Goal: Information Seeking & Learning: Understand process/instructions

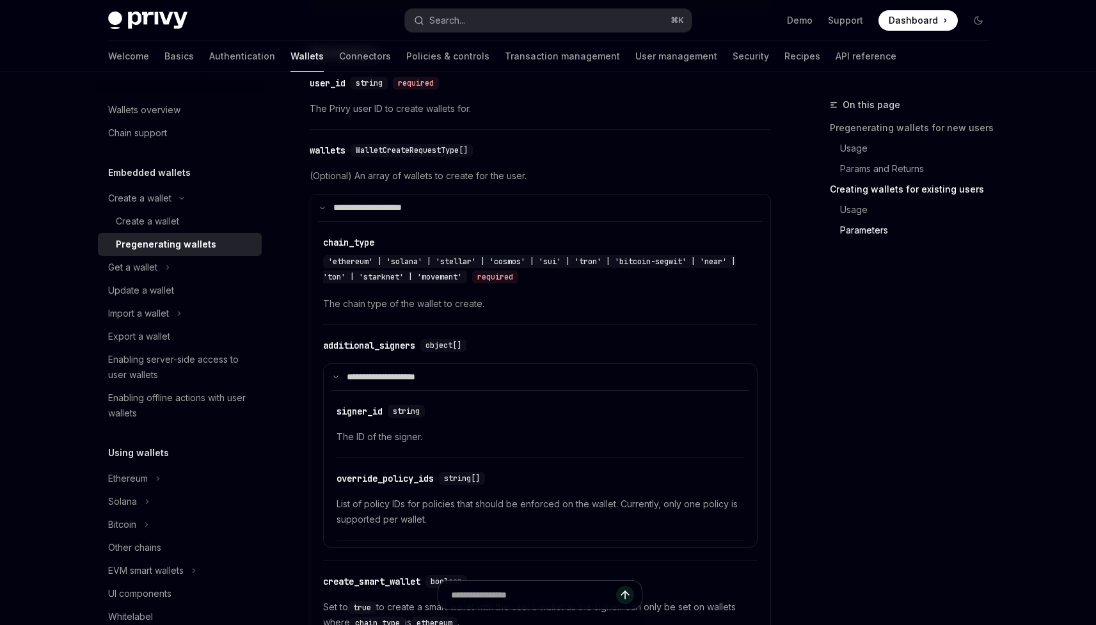
scroll to position [1550, 0]
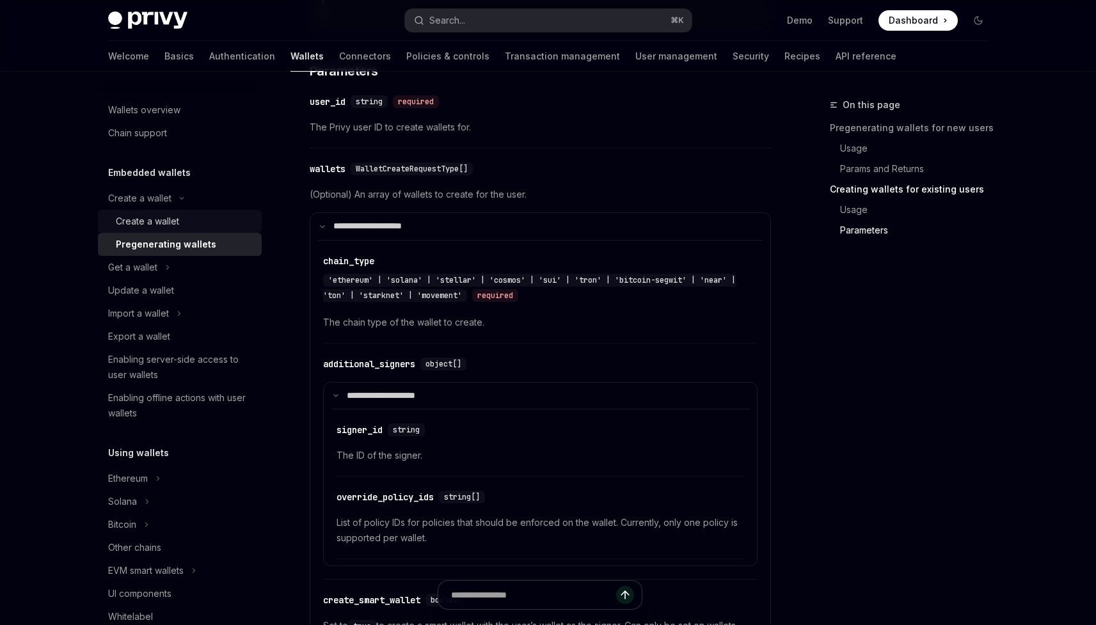
click at [180, 217] on div "Create a wallet" at bounding box center [185, 221] width 138 height 15
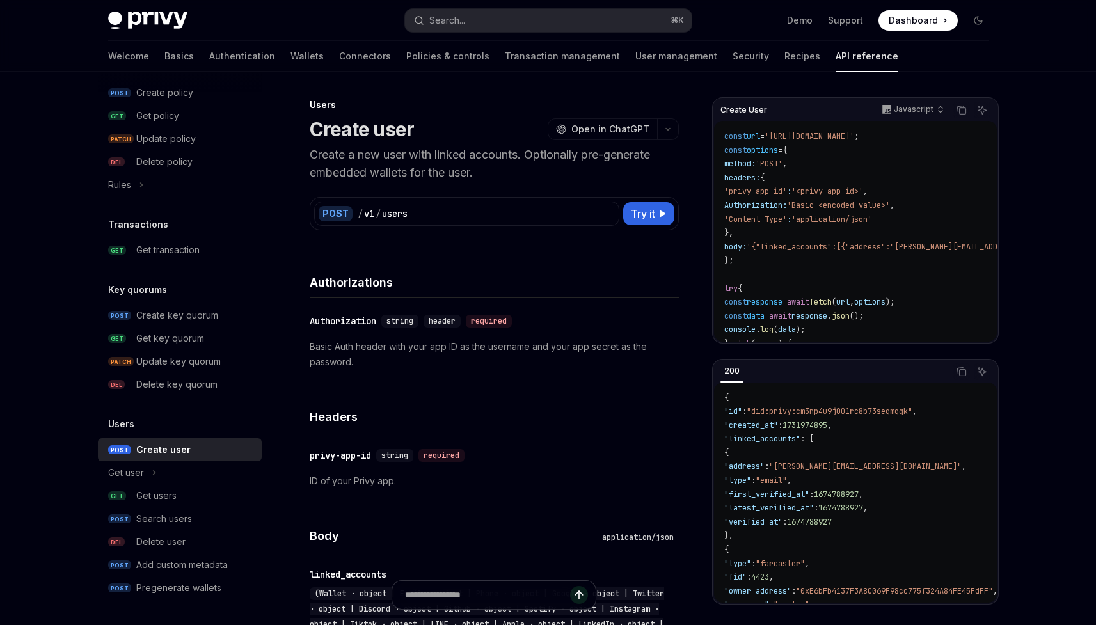
scroll to position [340, 0]
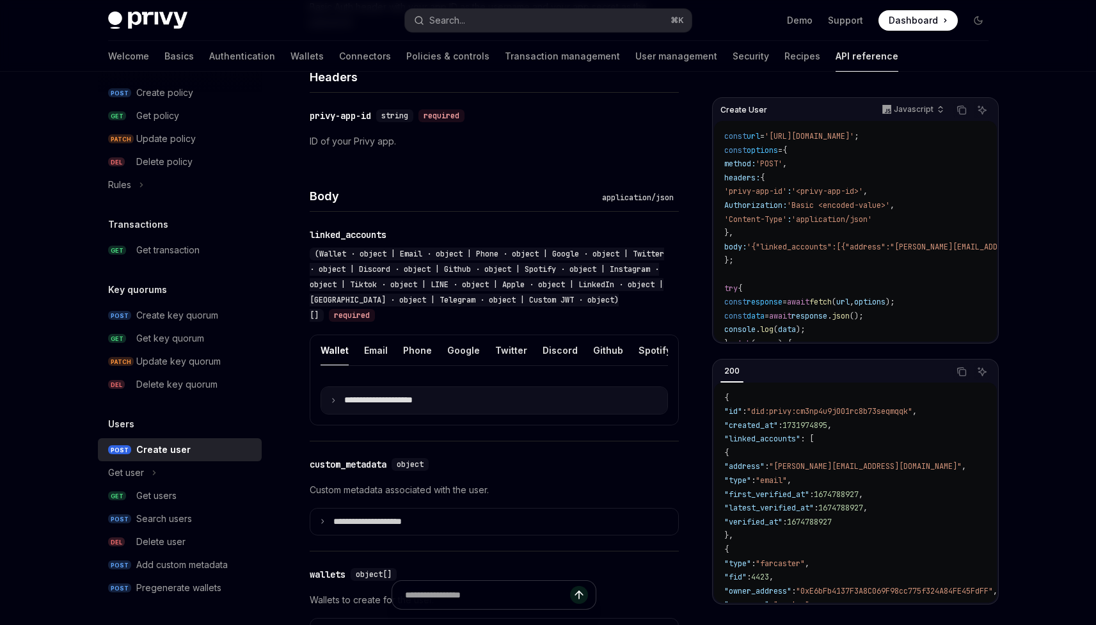
click at [384, 406] on summary "**********" at bounding box center [494, 400] width 346 height 27
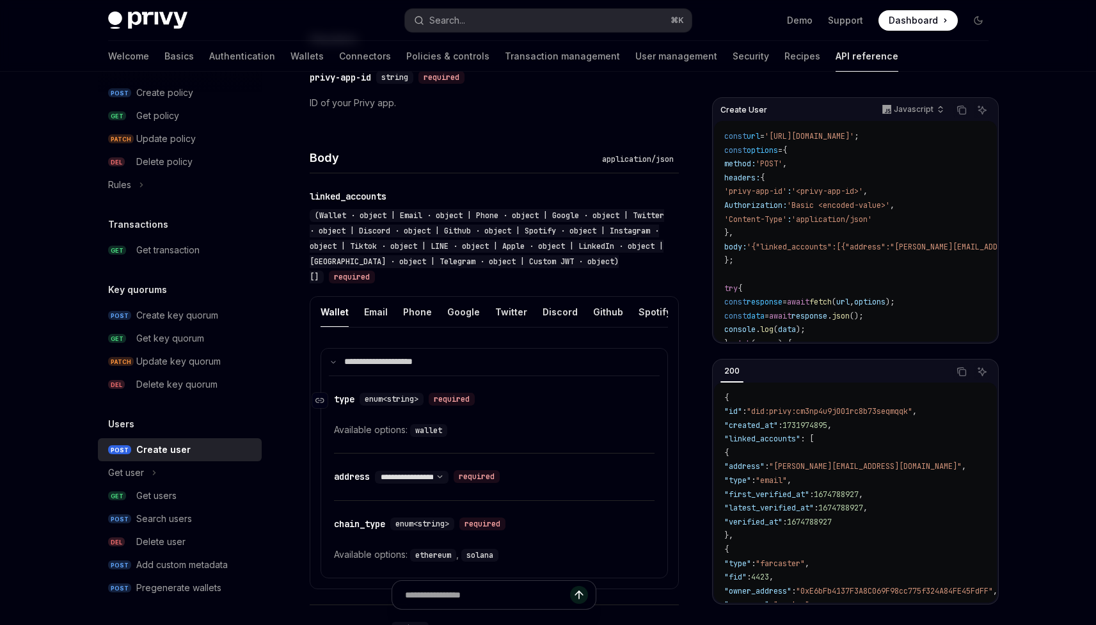
scroll to position [375, 0]
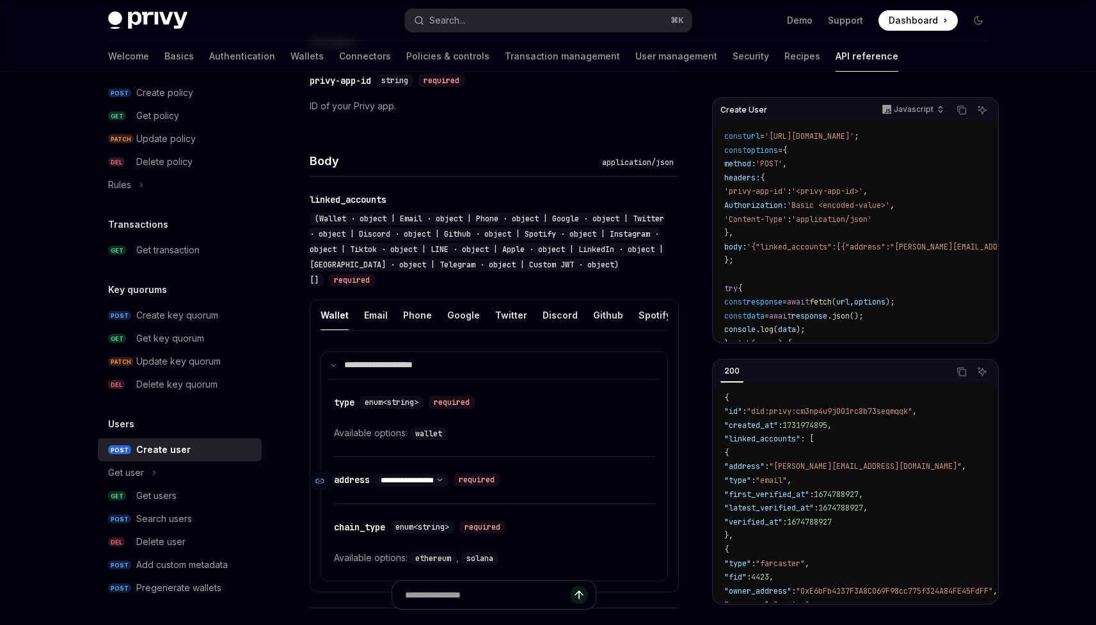
click at [434, 477] on select "**********" at bounding box center [412, 480] width 74 height 10
click at [409, 399] on span "enum<string>" at bounding box center [392, 402] width 54 height 10
click at [369, 397] on span "enum<string>" at bounding box center [392, 402] width 54 height 10
click at [432, 437] on code "wallet" at bounding box center [428, 433] width 37 height 13
click at [447, 404] on div "required" at bounding box center [452, 402] width 46 height 13
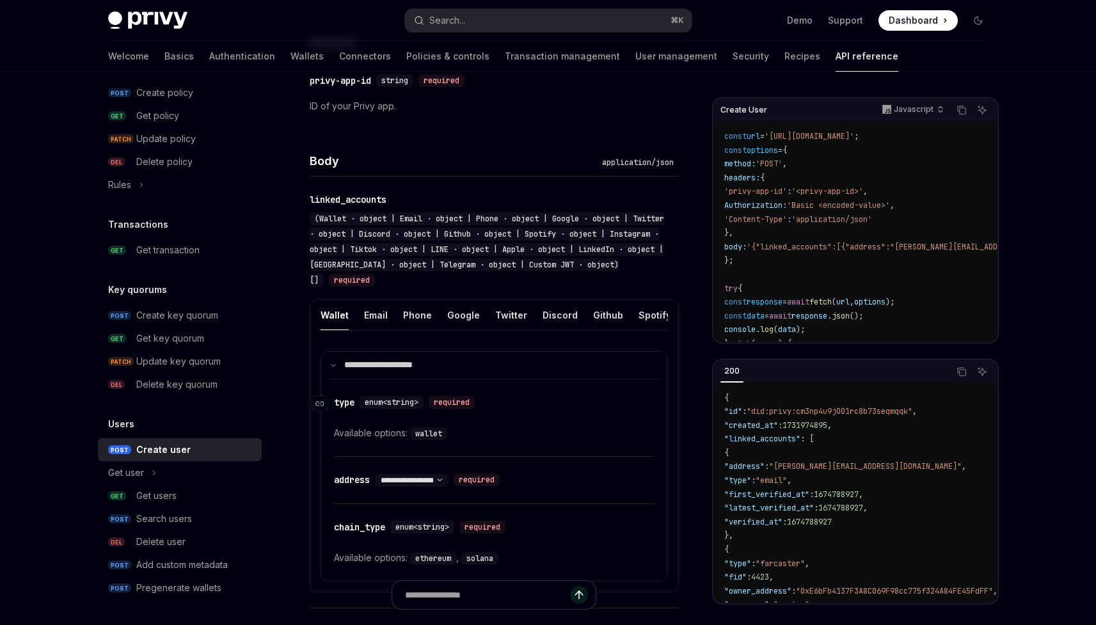
click at [462, 399] on div "required" at bounding box center [452, 402] width 46 height 13
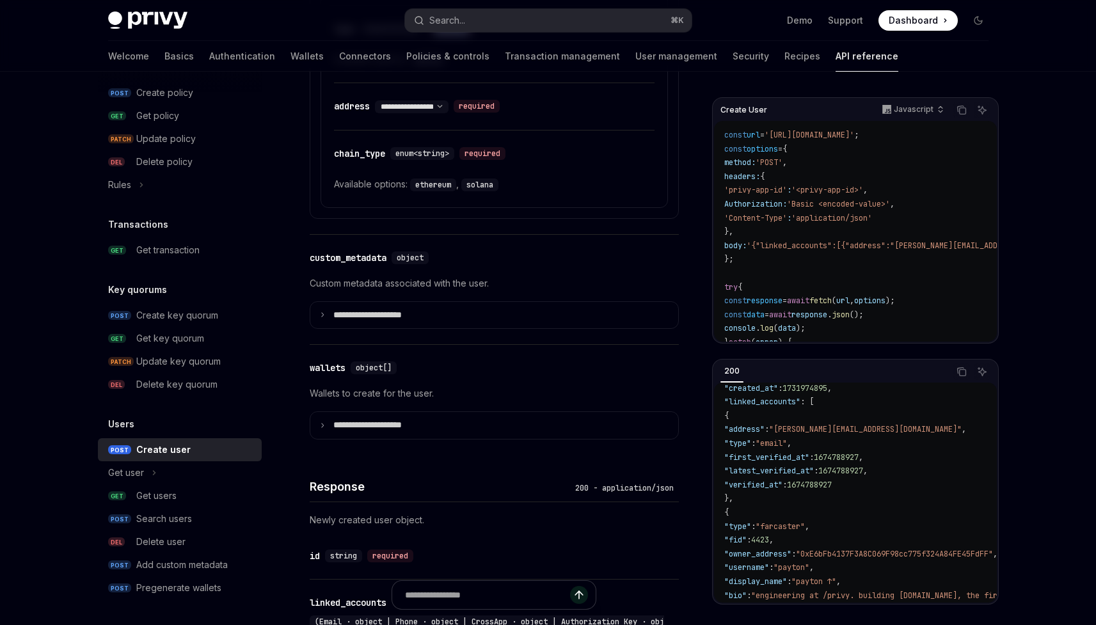
scroll to position [758, 0]
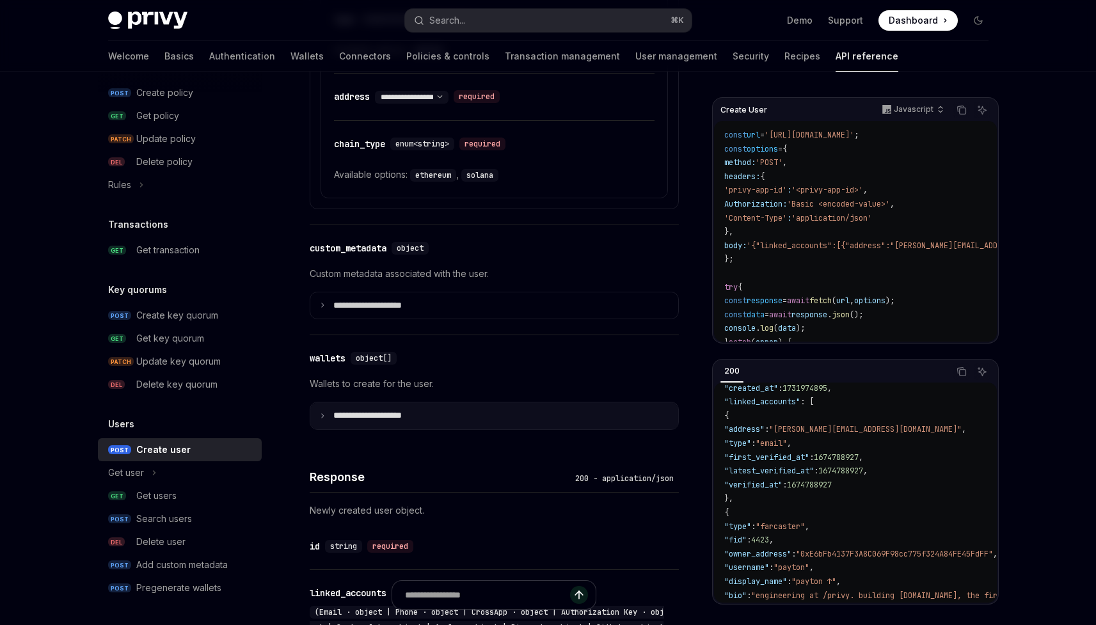
click at [358, 416] on p "**********" at bounding box center [377, 416] width 89 height 12
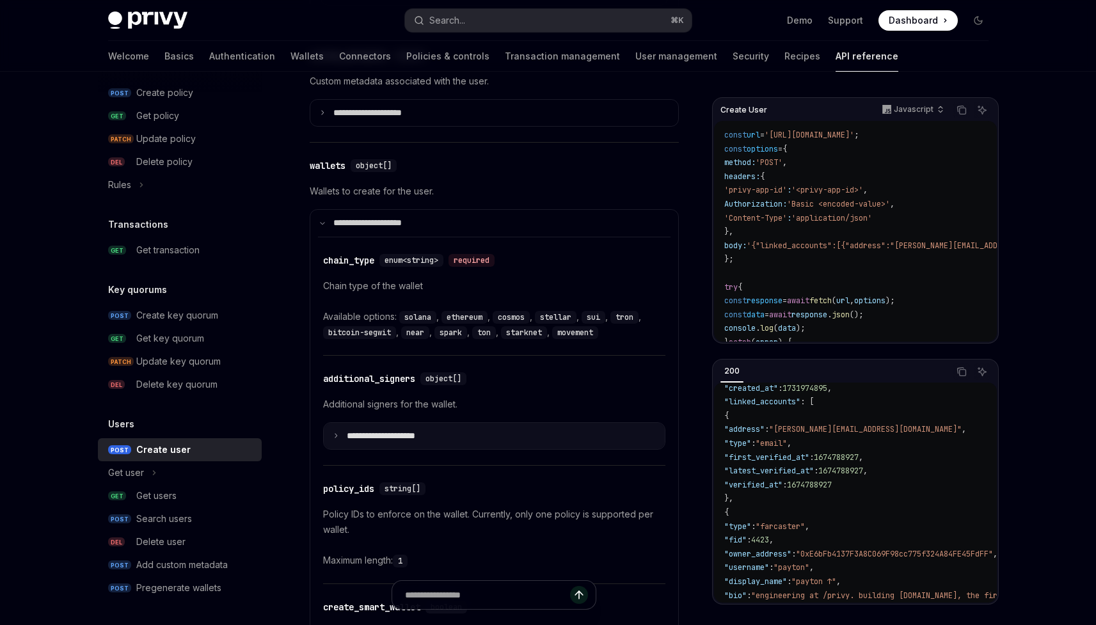
scroll to position [952, 0]
click at [399, 260] on span "enum<string>" at bounding box center [411, 259] width 54 height 10
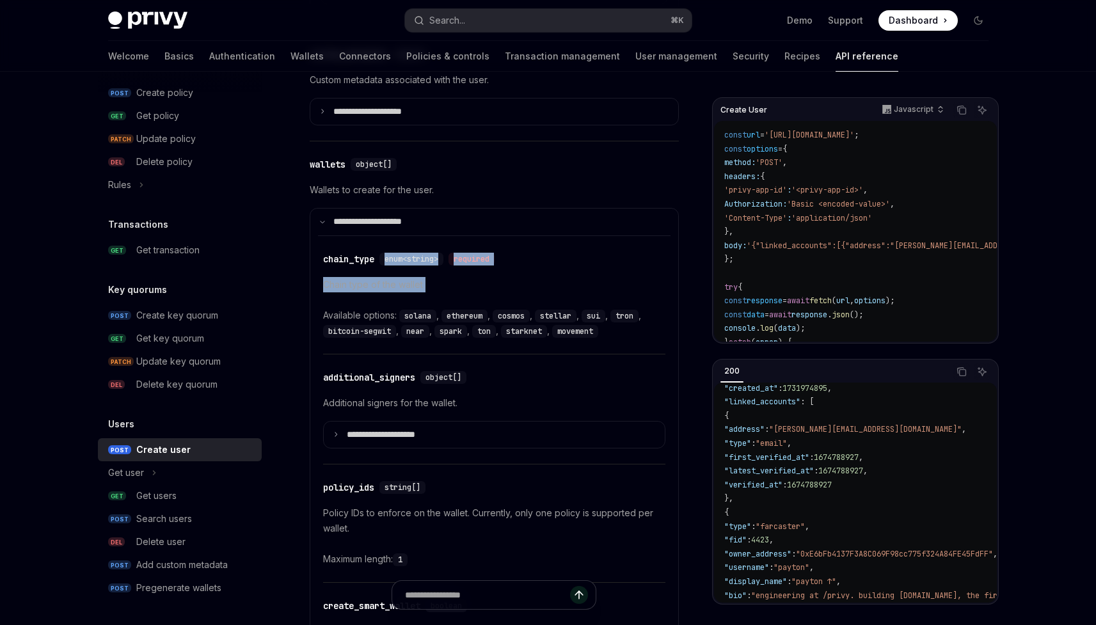
scroll to position [951, 0]
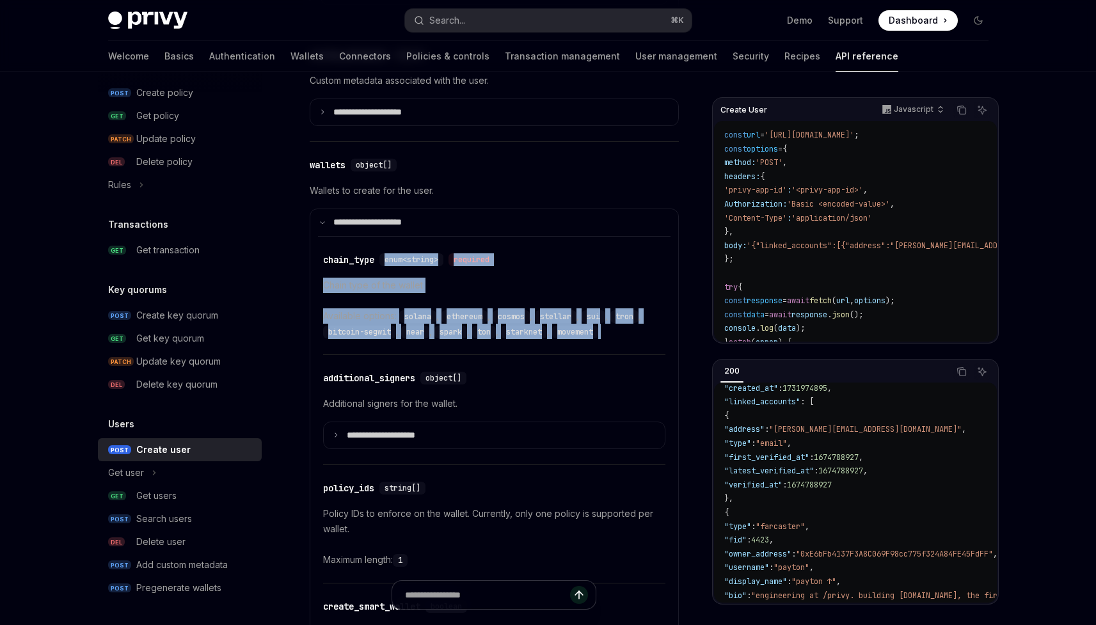
drag, startPoint x: 399, startPoint y: 260, endPoint x: 408, endPoint y: 296, distance: 36.9
click at [408, 296] on div "​ chain_type enum<string> required Chain type of the wallet Available options: …" at bounding box center [494, 296] width 342 height 118
click at [408, 296] on div "Chain type of the wallet Available options: solana , ethereum , cosmos , stella…" at bounding box center [494, 308] width 342 height 61
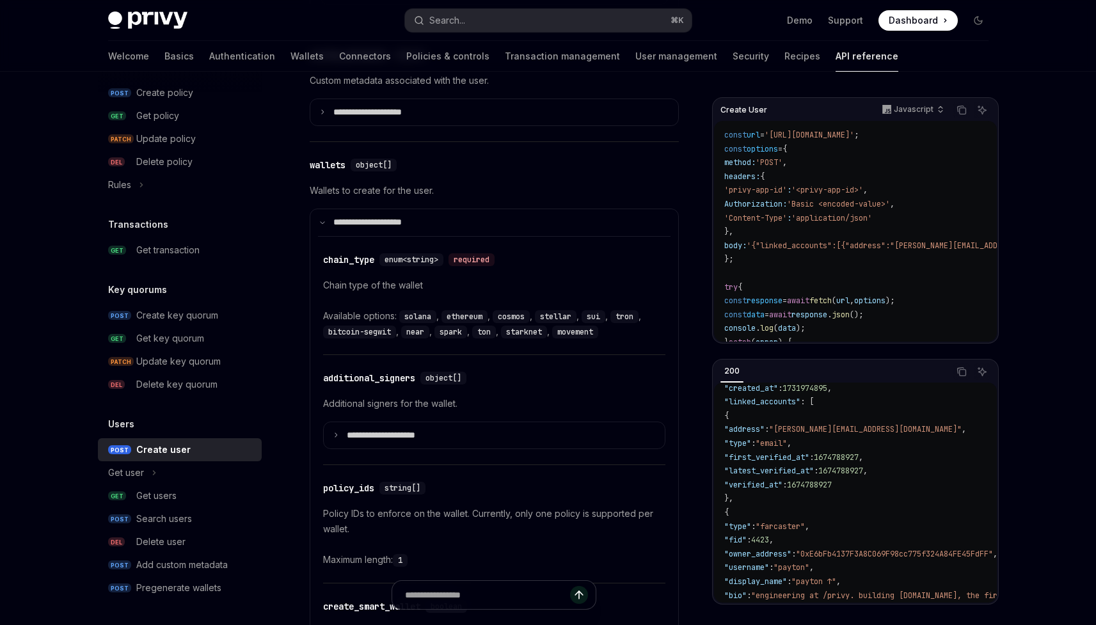
click at [426, 315] on code "solana" at bounding box center [417, 316] width 37 height 13
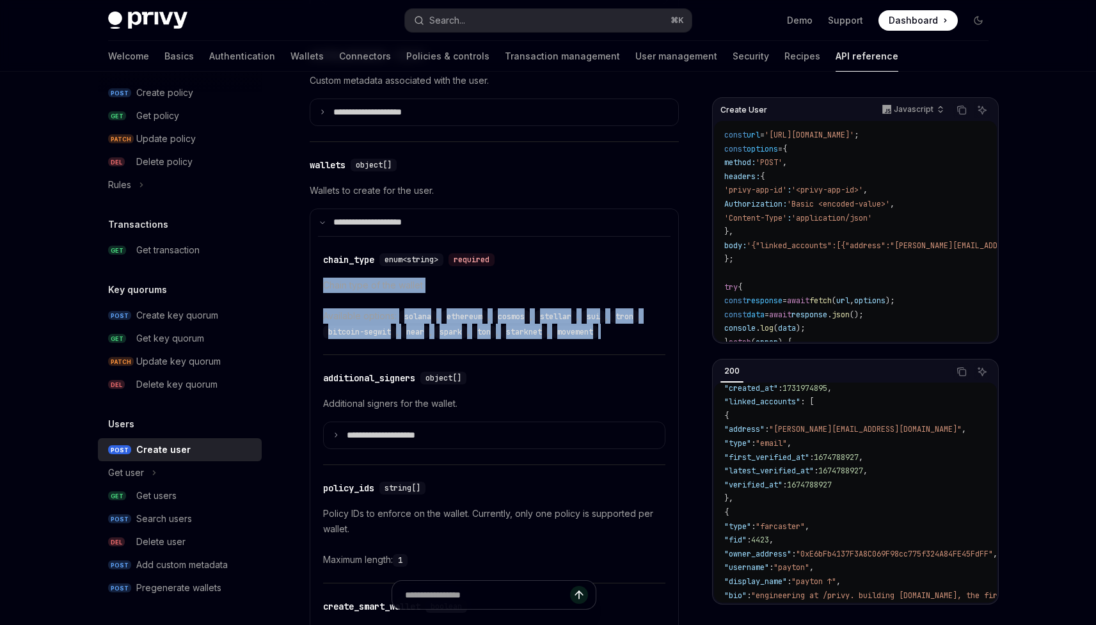
drag, startPoint x: 426, startPoint y: 315, endPoint x: 407, endPoint y: 276, distance: 42.6
click at [407, 278] on div "Chain type of the wallet Available options: solana , ethereum , cosmos , stella…" at bounding box center [494, 308] width 342 height 61
click at [407, 278] on p "Chain type of the wallet" at bounding box center [494, 285] width 342 height 15
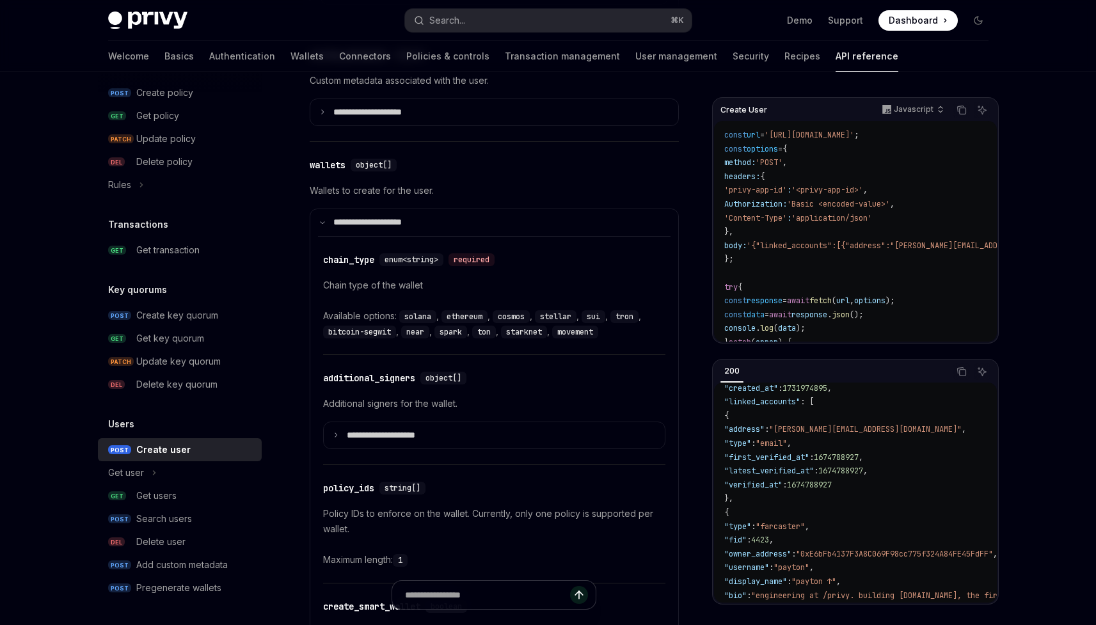
scroll to position [1117, 0]
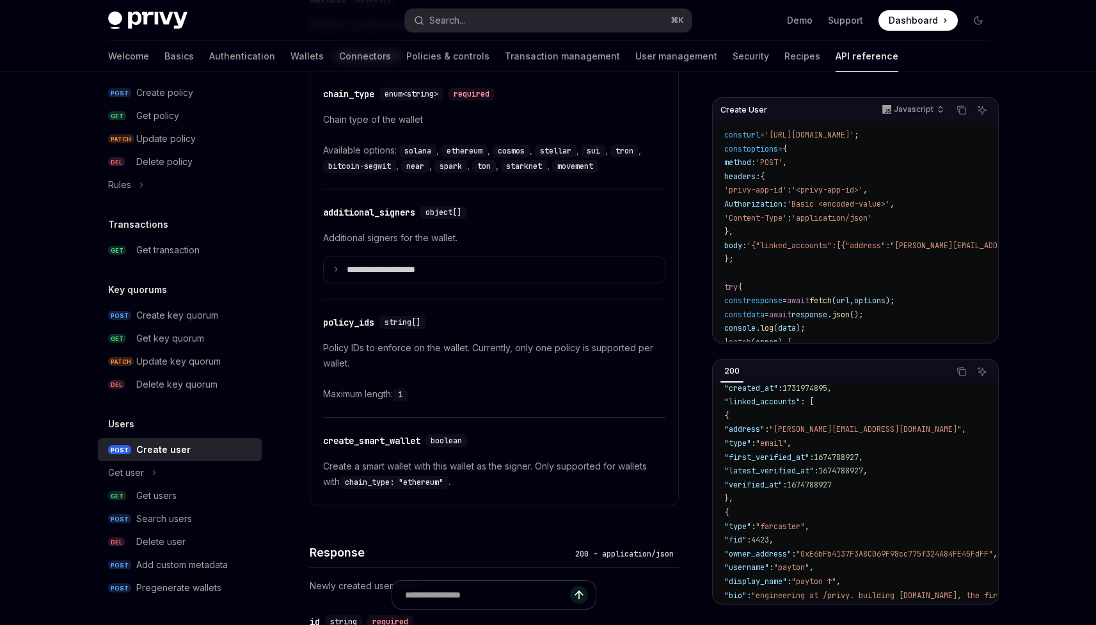
click at [597, 342] on p "Policy IDs to enforce on the wallet. Currently, only one policy is supported pe…" at bounding box center [494, 355] width 342 height 31
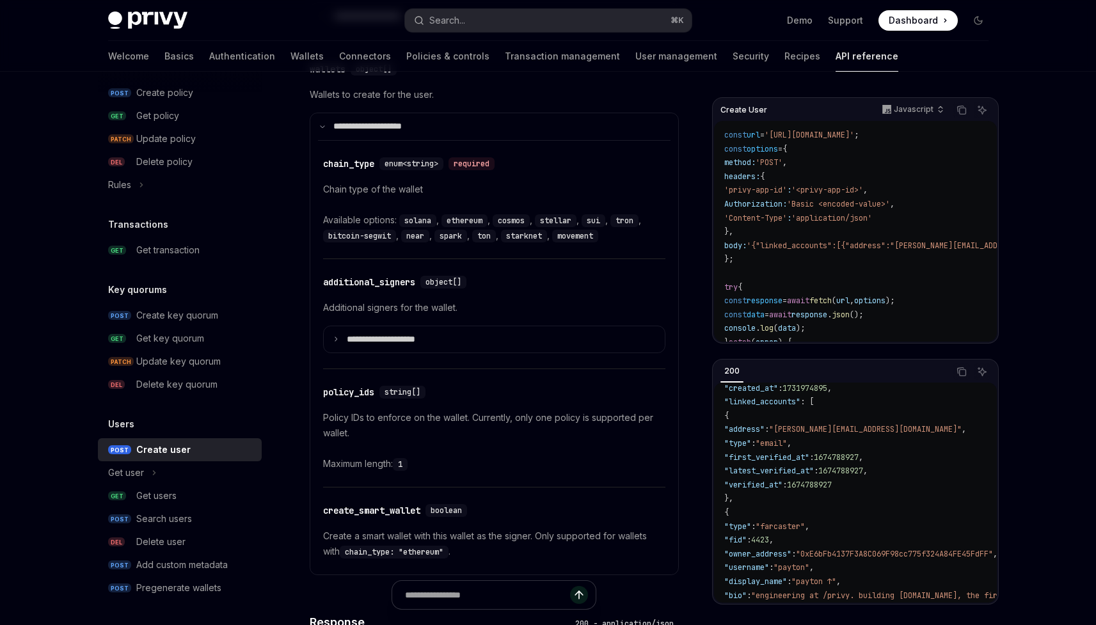
scroll to position [1043, 0]
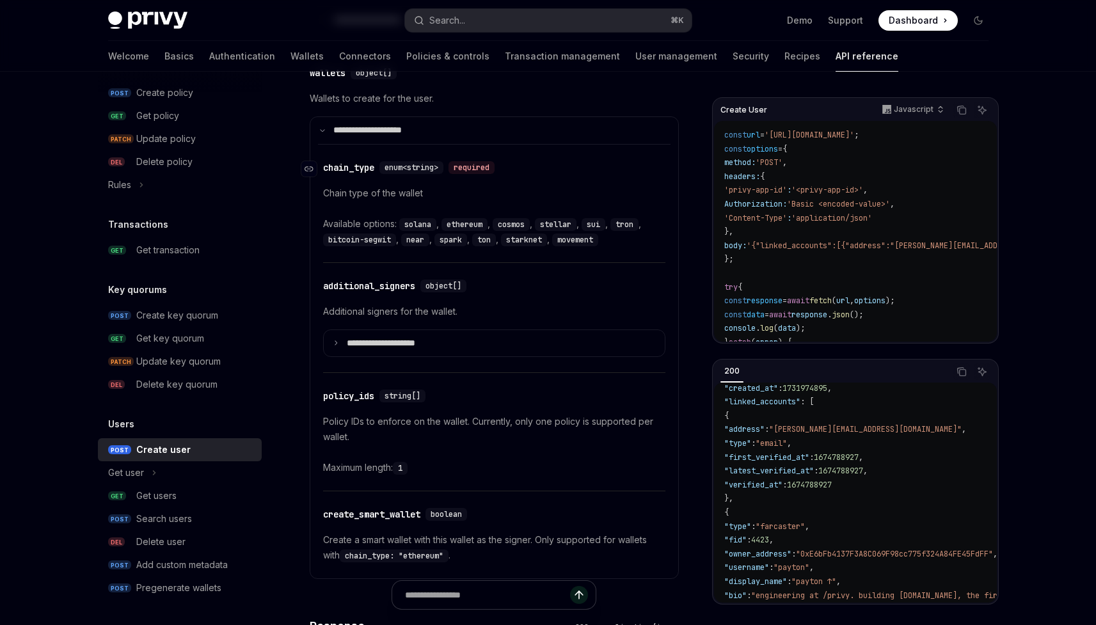
click at [485, 168] on div "required" at bounding box center [471, 167] width 46 height 13
click at [485, 166] on div "required" at bounding box center [471, 167] width 46 height 13
click at [422, 229] on code "solana" at bounding box center [417, 224] width 37 height 13
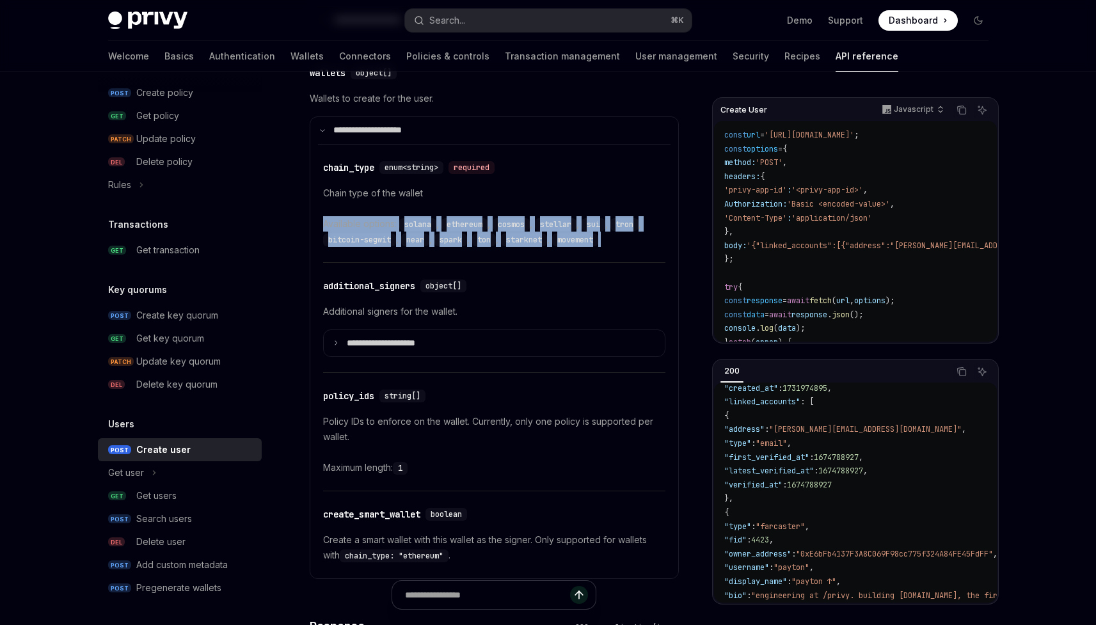
drag, startPoint x: 422, startPoint y: 229, endPoint x: 455, endPoint y: 233, distance: 33.6
click at [452, 233] on div "Available options: solana , ethereum , cosmos , stellar , sui , tron , bitcoin-…" at bounding box center [494, 231] width 342 height 31
click at [456, 233] on code "spark" at bounding box center [450, 239] width 33 height 13
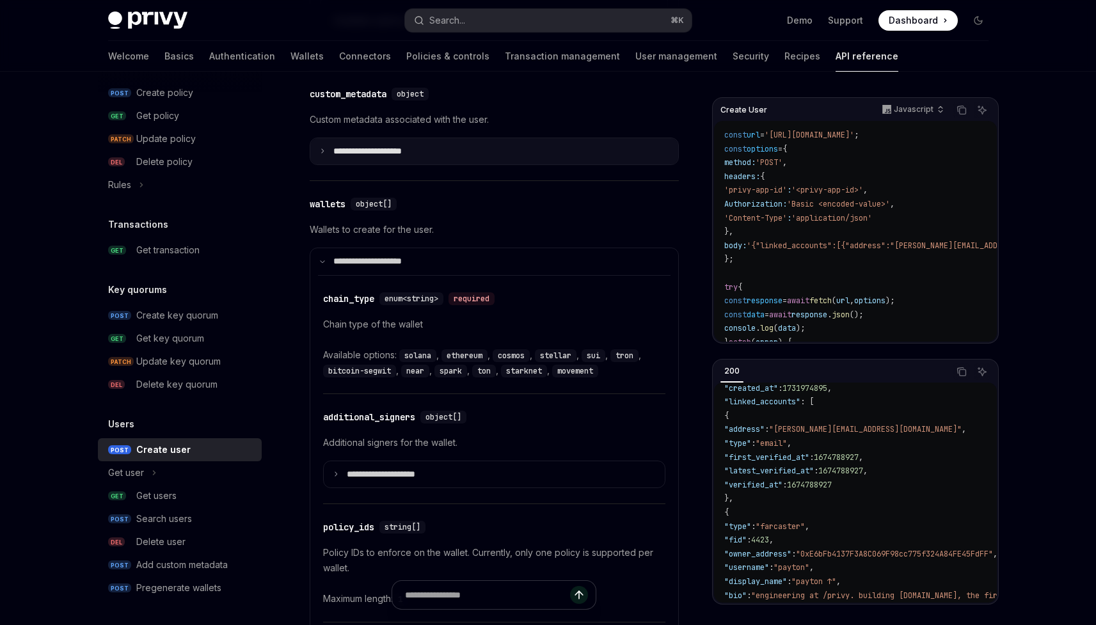
scroll to position [917, 0]
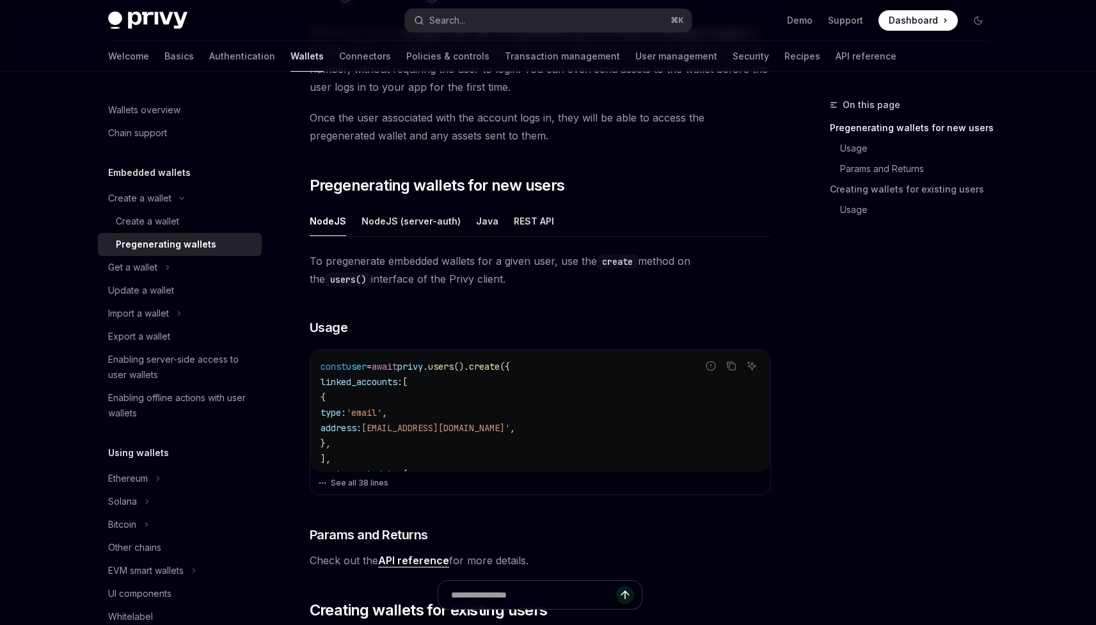
scroll to position [144, 0]
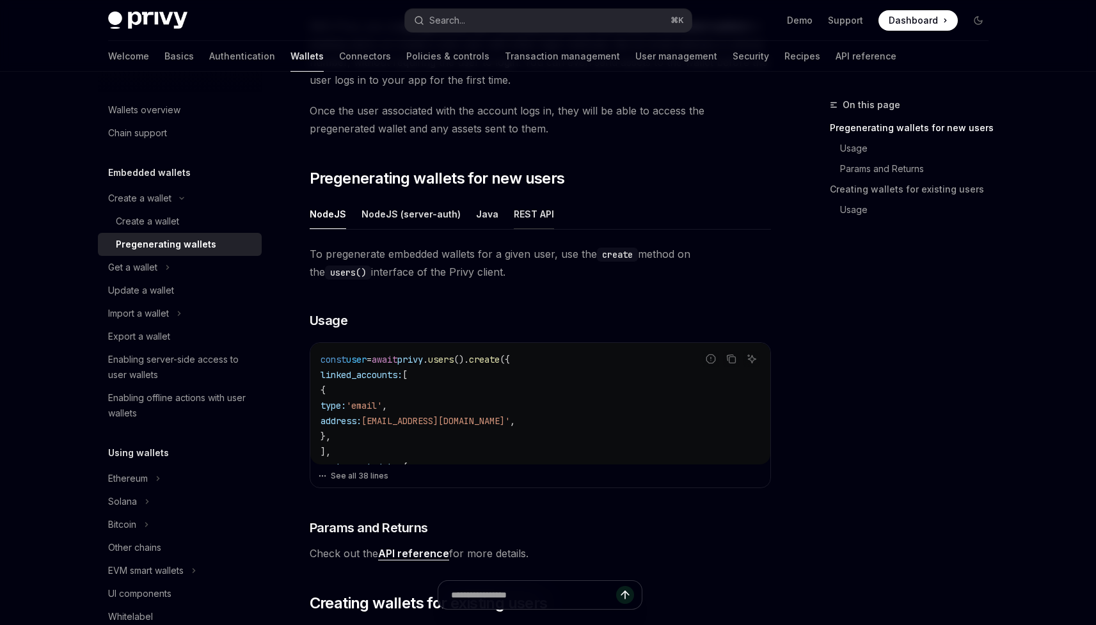
click at [514, 225] on div "REST API" at bounding box center [534, 214] width 40 height 30
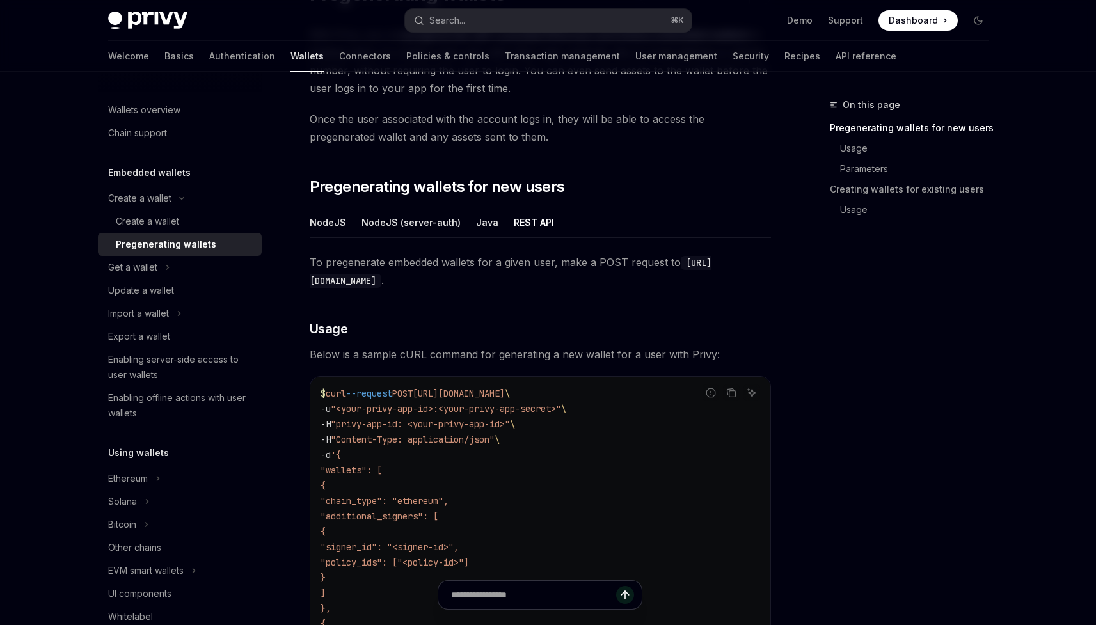
scroll to position [89, 0]
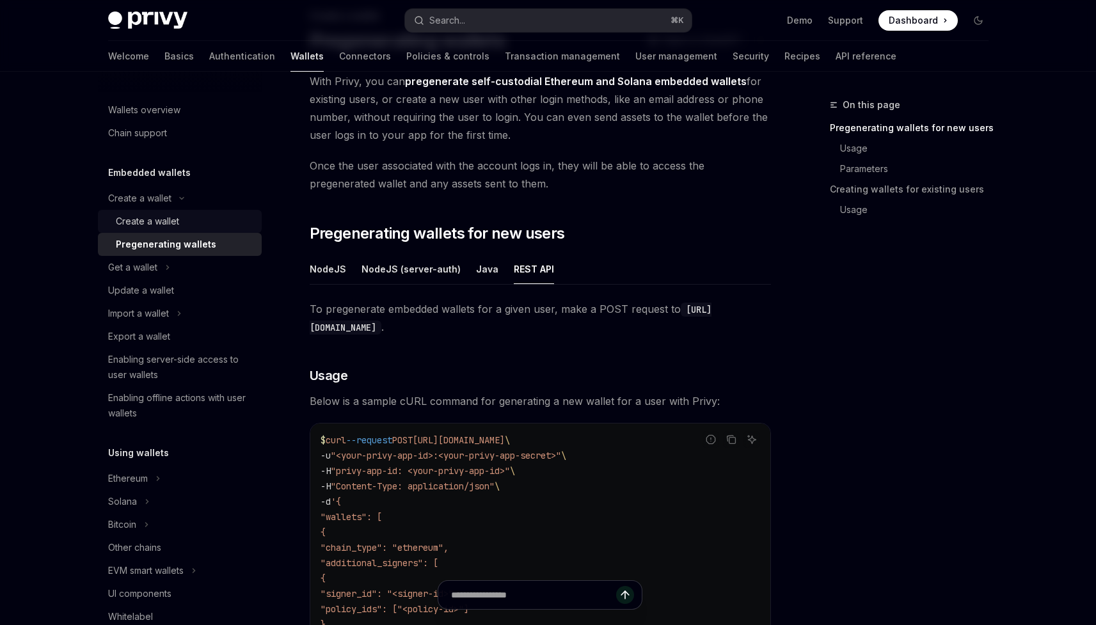
click at [237, 224] on div "Create a wallet" at bounding box center [185, 221] width 138 height 15
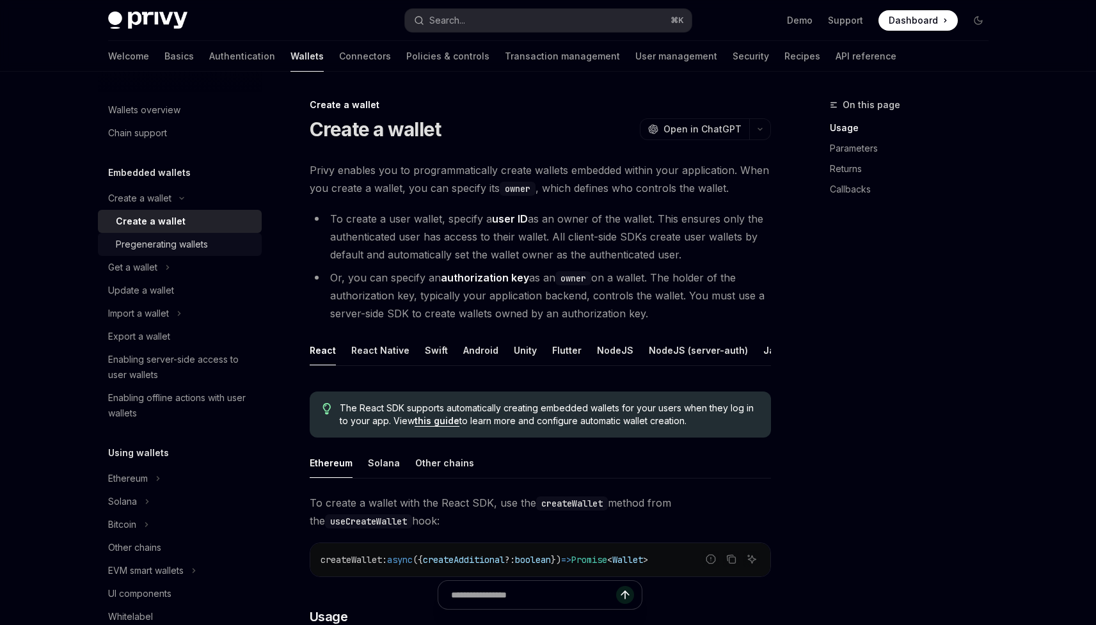
click at [249, 239] on div "Pregenerating wallets" at bounding box center [185, 244] width 138 height 15
type textarea "*"
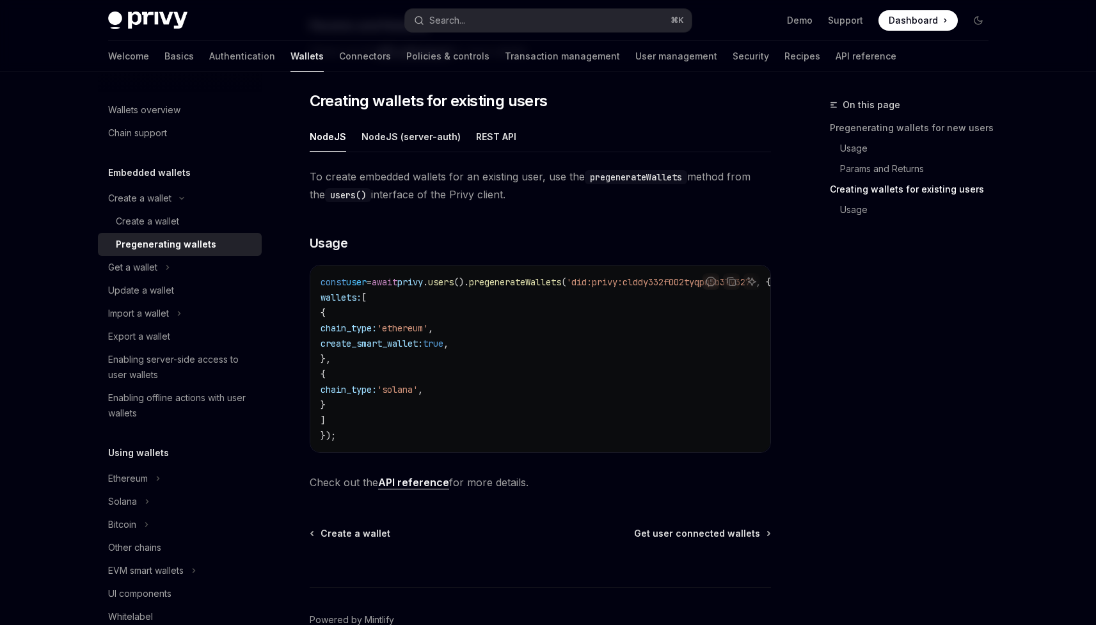
scroll to position [724, 0]
